Goal: Task Accomplishment & Management: Manage account settings

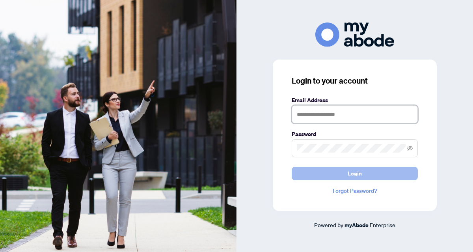
type input "**********"
click at [357, 173] on span "Login" at bounding box center [355, 173] width 14 height 13
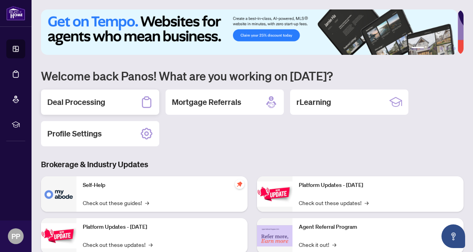
click at [101, 101] on h2 "Deal Processing" at bounding box center [76, 102] width 58 height 11
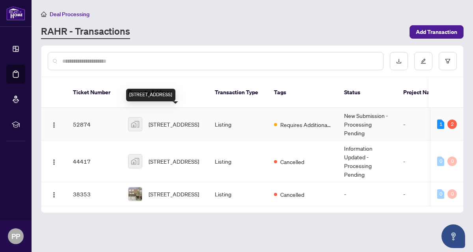
click at [174, 120] on span "15 Huntingwood Dr #29, Scarborough, Toronto, Ontario M1W 2L7, Canada" at bounding box center [174, 124] width 50 height 9
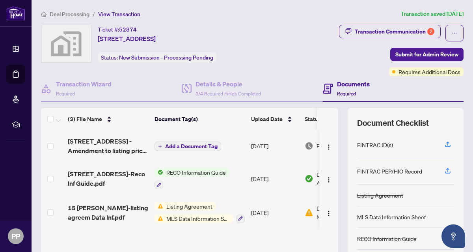
click at [196, 212] on div "Listing Agreement MLS Data Information Sheet" at bounding box center [200, 212] width 90 height 21
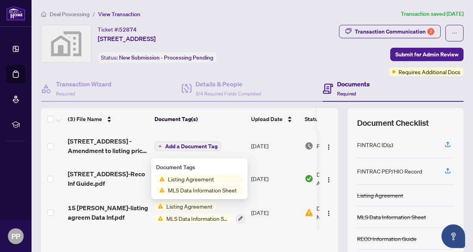
click at [196, 216] on span "MLS Data Information Sheet" at bounding box center [198, 218] width 70 height 9
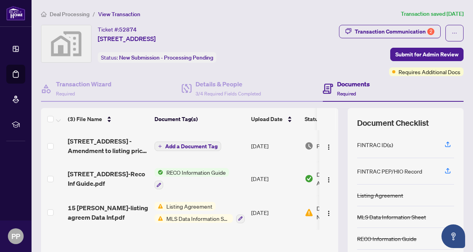
click at [179, 207] on span "Listing Agreement" at bounding box center [189, 206] width 52 height 9
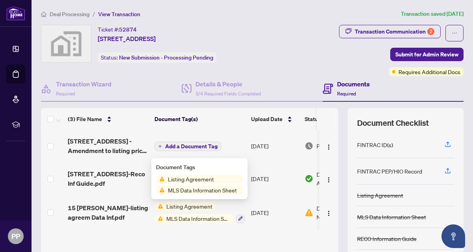
click at [179, 207] on span "Listing Agreement" at bounding box center [189, 206] width 52 height 9
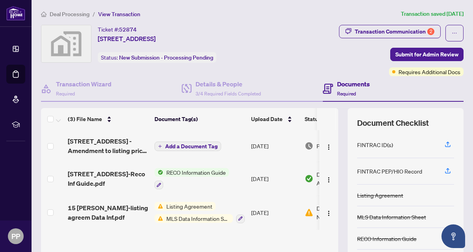
click at [179, 207] on span "Listing Agreement" at bounding box center [189, 206] width 52 height 9
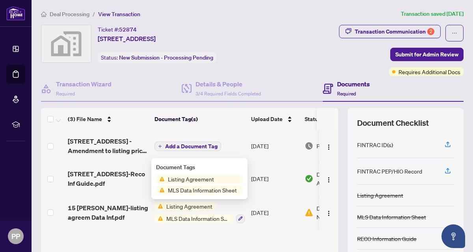
click at [192, 180] on span "Listing Agreement" at bounding box center [191, 179] width 52 height 9
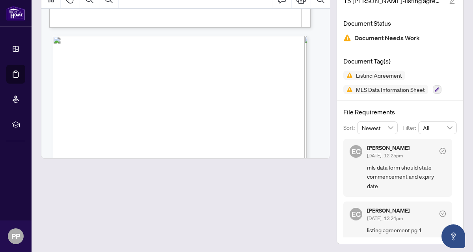
scroll to position [1716, 0]
click at [84, 103] on span "Exterior" at bounding box center [76, 106] width 15 height 6
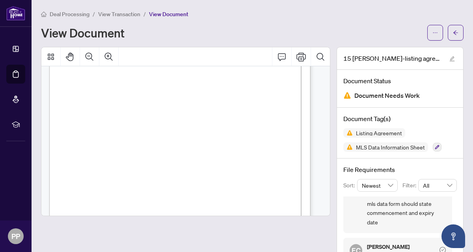
scroll to position [375, 0]
click at [297, 56] on icon "Print" at bounding box center [301, 56] width 9 height 9
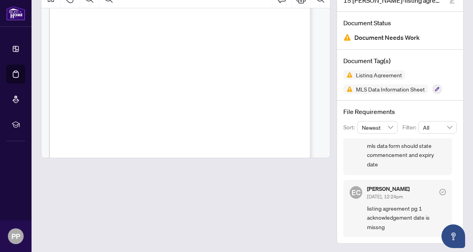
scroll to position [0, 0]
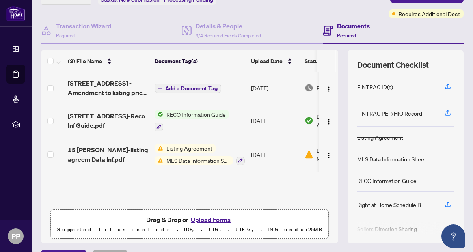
scroll to position [77, 0]
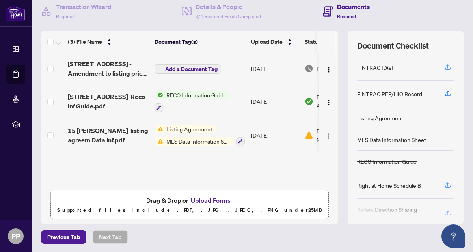
click at [181, 205] on p "Supported files include .PDF, .JPG, .JPEG, .PNG under 25 MB" at bounding box center [190, 209] width 268 height 9
click at [193, 200] on button "Upload Forms" at bounding box center [211, 200] width 45 height 10
